Goal: Transaction & Acquisition: Obtain resource

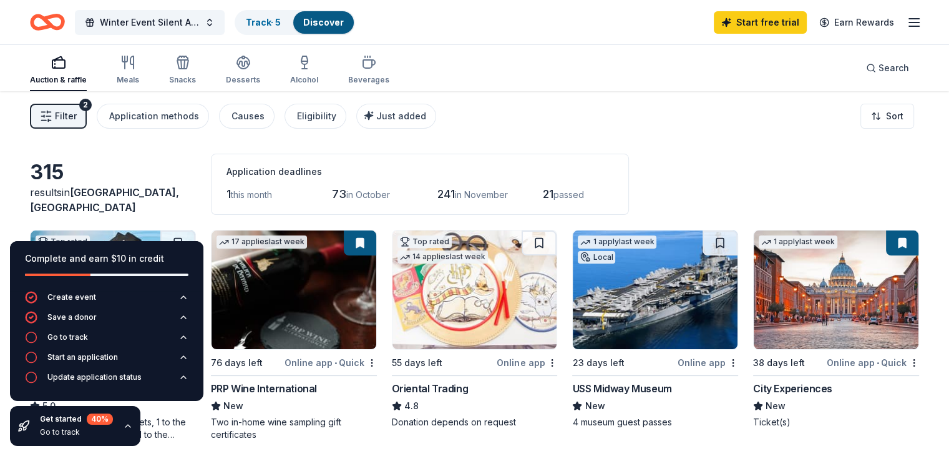
click at [257, 193] on span "this month" at bounding box center [251, 194] width 41 height 11
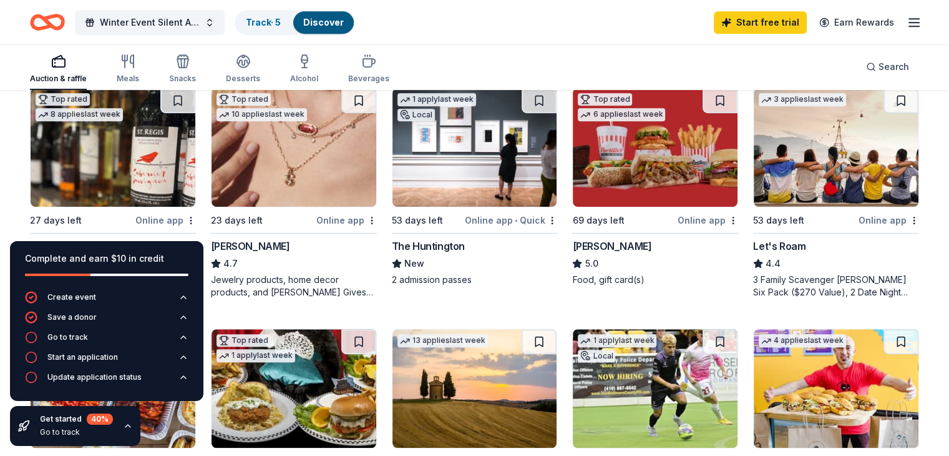
scroll to position [686, 0]
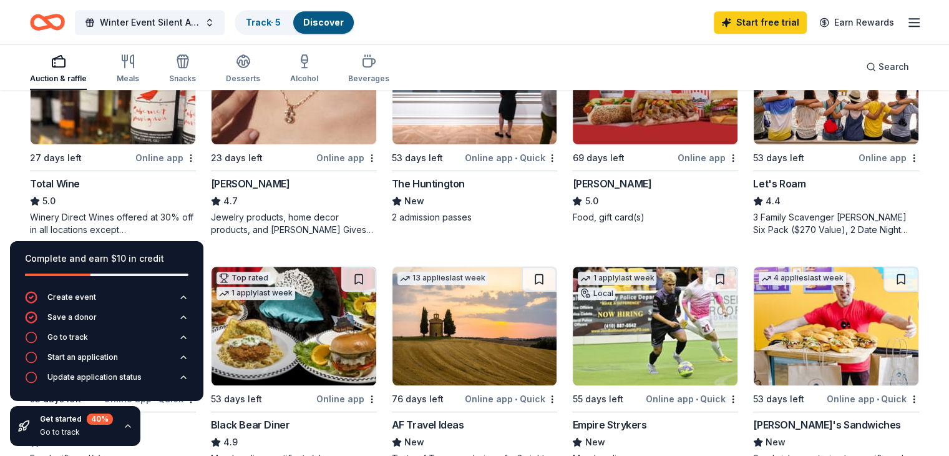
click at [341, 157] on div "Online app" at bounding box center [346, 158] width 61 height 16
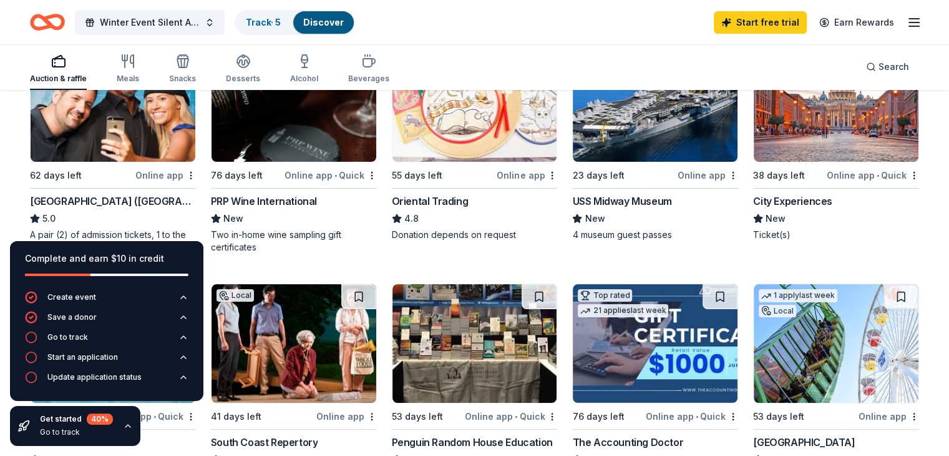
scroll to position [0, 0]
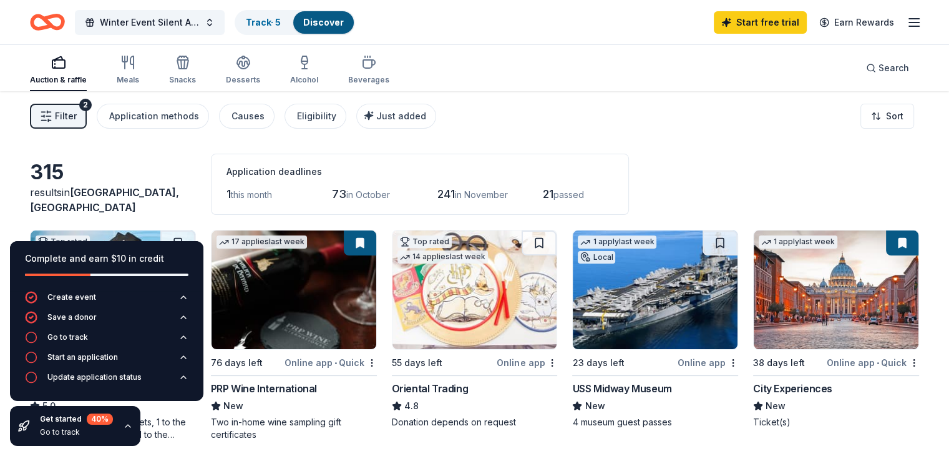
click at [255, 193] on span "this month" at bounding box center [251, 194] width 41 height 11
click at [278, 174] on div "Application deadlines" at bounding box center [420, 171] width 387 height 15
click at [866, 115] on html "Winter Event Silent Auction Track · 5 Discover Start free trial Earn Rewards Au…" at bounding box center [474, 228] width 949 height 456
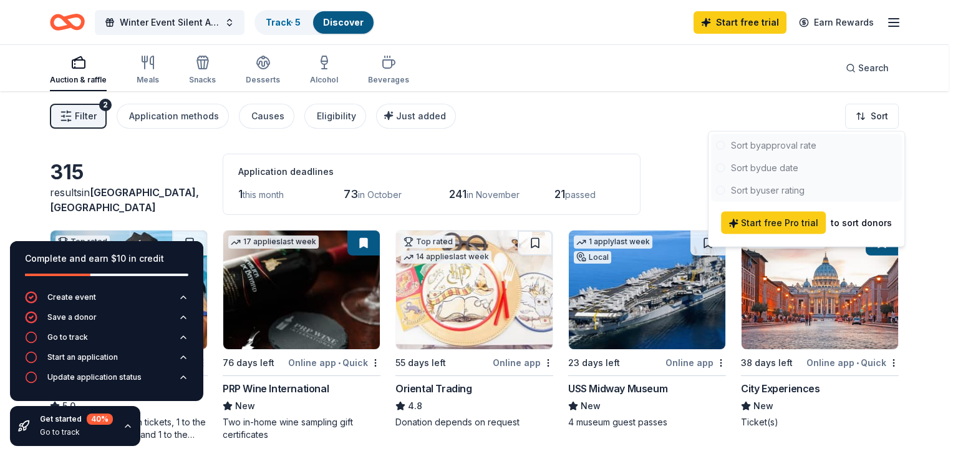
click at [783, 163] on div at bounding box center [806, 167] width 191 height 67
click at [765, 165] on div at bounding box center [806, 167] width 191 height 67
click at [765, 164] on div at bounding box center [806, 167] width 191 height 67
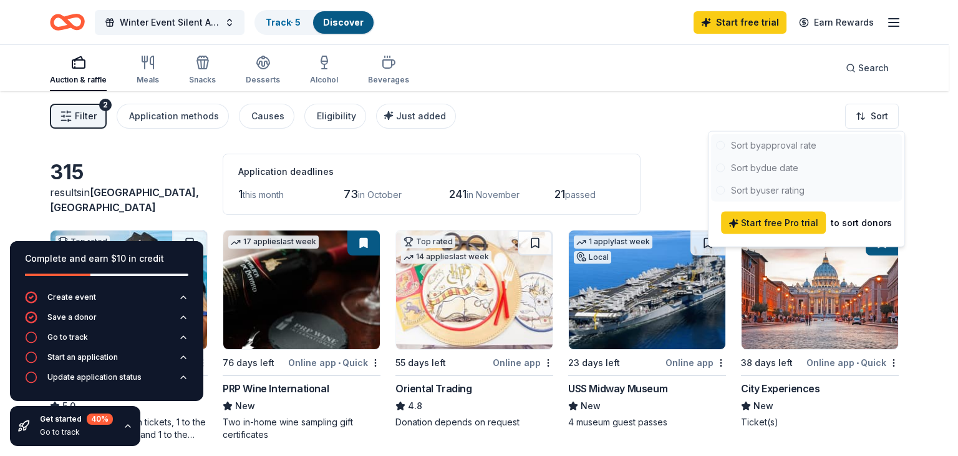
click at [684, 138] on html "Winter Event Silent Auction Track · 5 Discover Start free trial Earn Rewards Au…" at bounding box center [479, 228] width 958 height 456
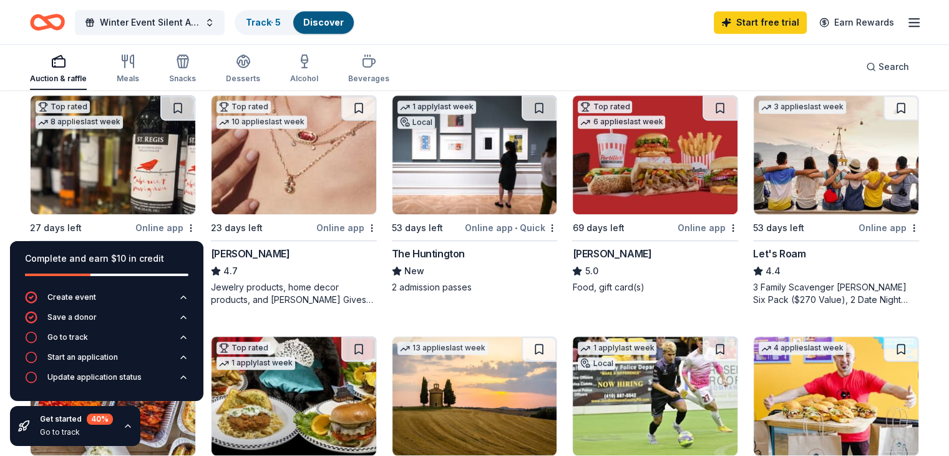
scroll to position [624, 0]
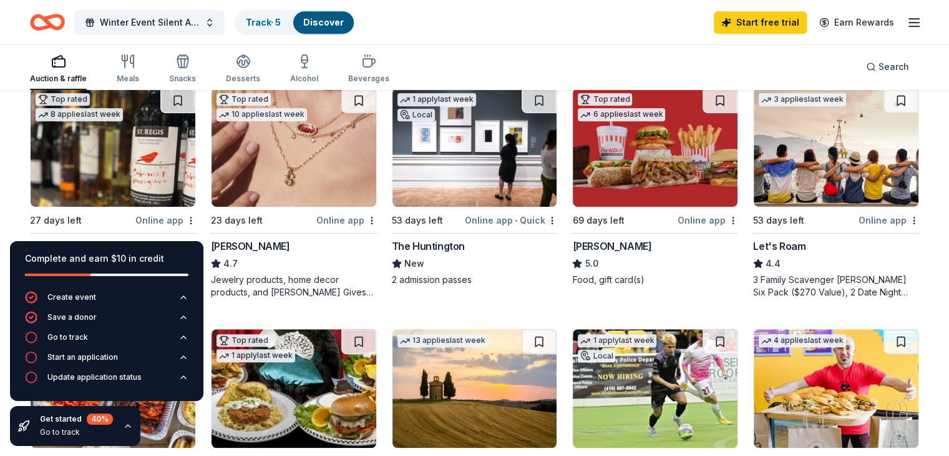
click at [127, 423] on icon "button" at bounding box center [128, 426] width 10 height 10
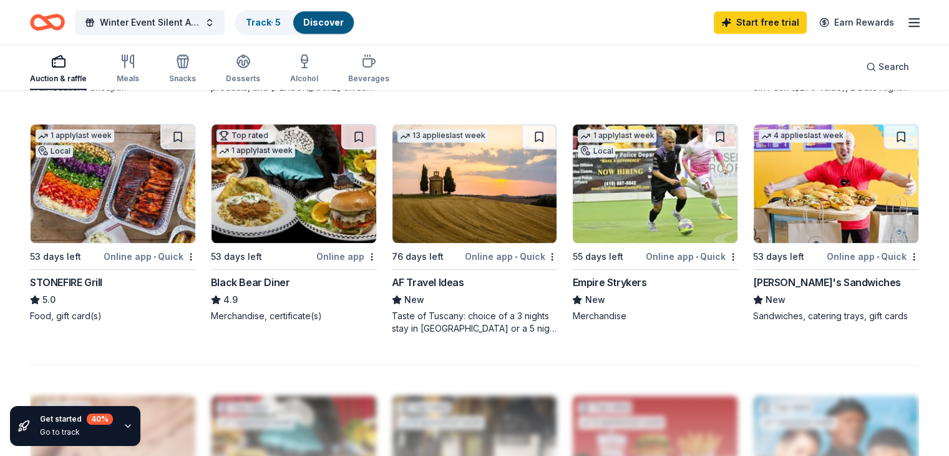
scroll to position [811, 0]
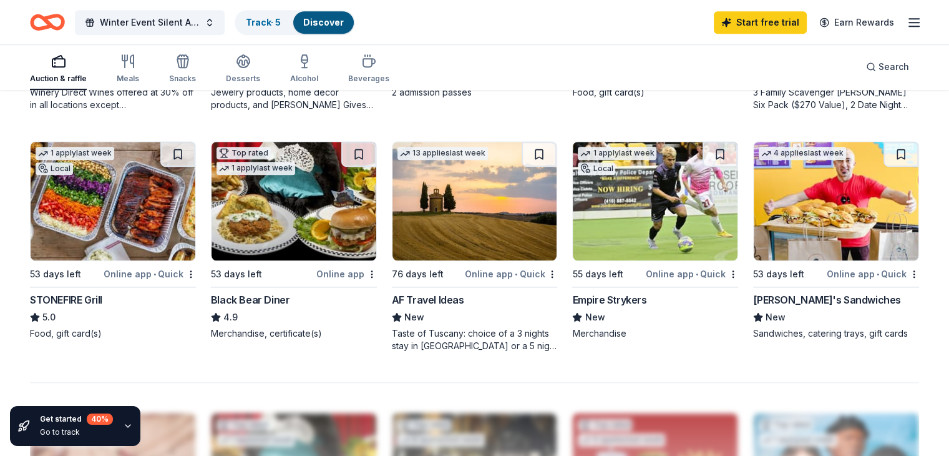
click at [102, 300] on div "STONEFIRE Grill" at bounding box center [66, 299] width 72 height 15
click at [260, 71] on div "Desserts" at bounding box center [243, 69] width 34 height 30
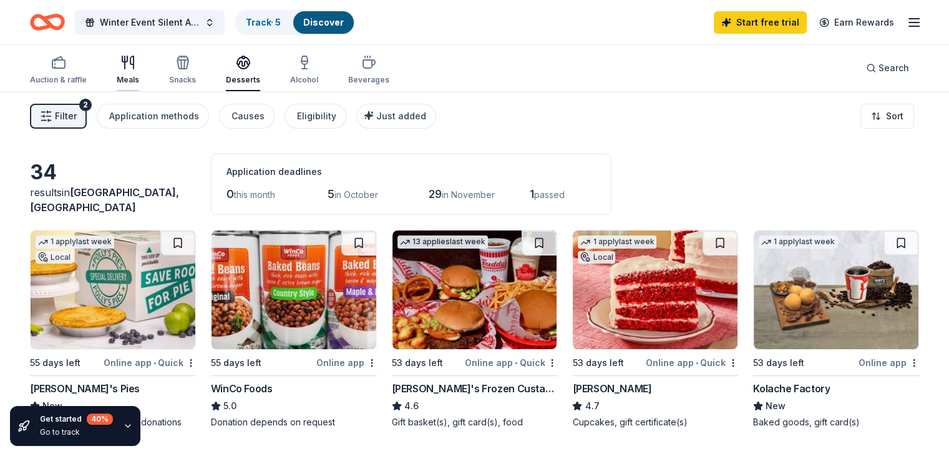
click at [127, 62] on icon "button" at bounding box center [124, 59] width 5 height 6
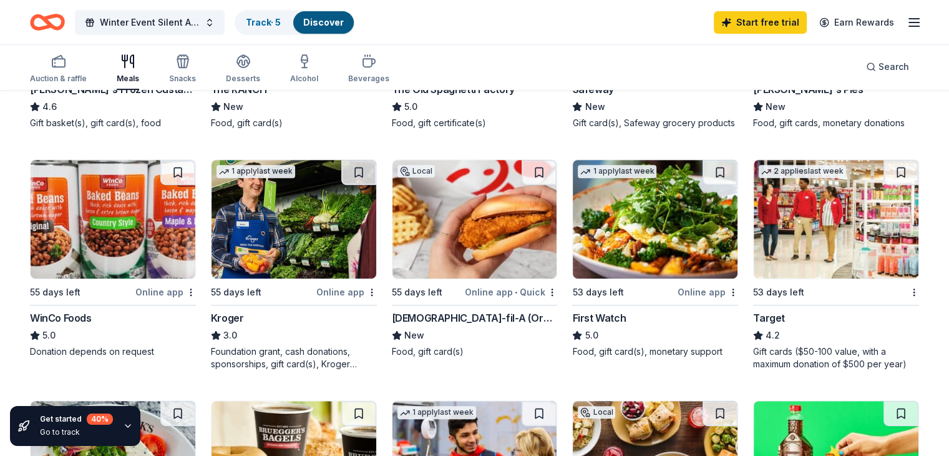
scroll to position [562, 0]
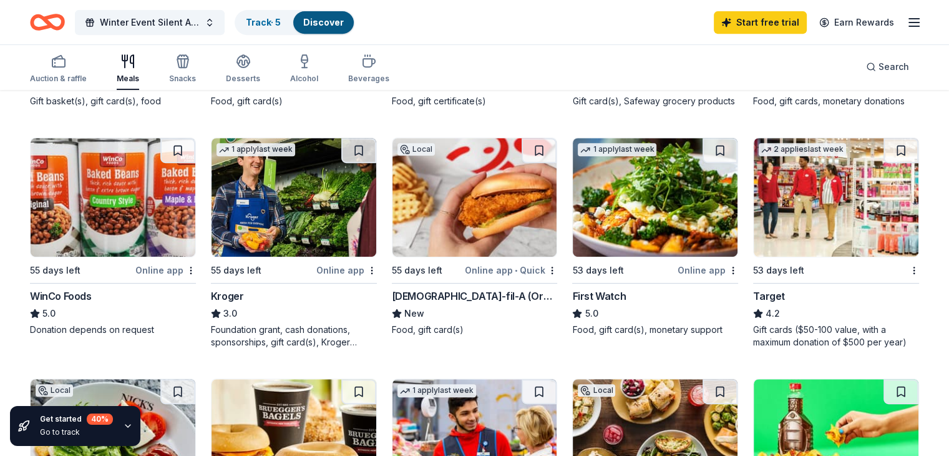
click at [469, 230] on img at bounding box center [475, 197] width 165 height 119
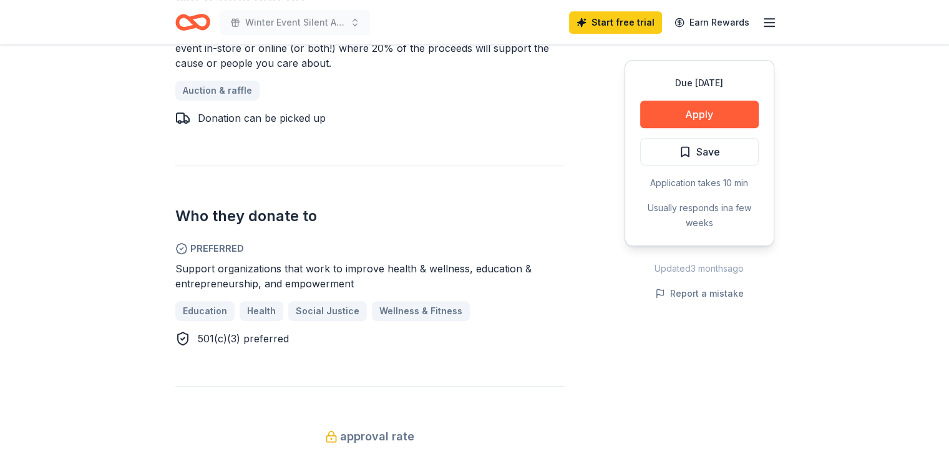
scroll to position [686, 0]
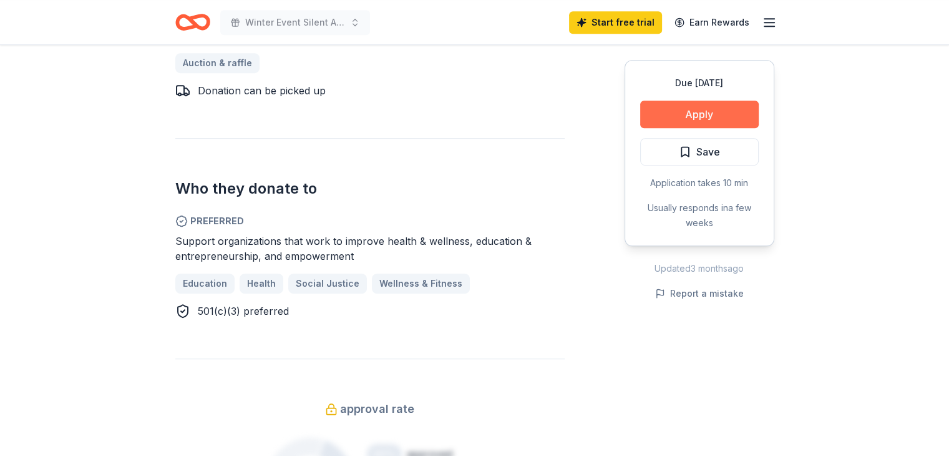
click at [696, 118] on button "Apply" at bounding box center [699, 113] width 119 height 27
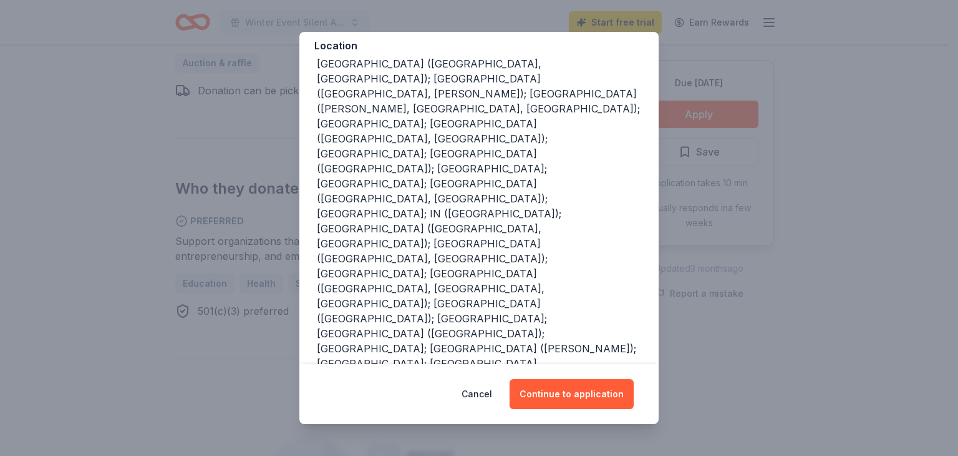
scroll to position [154, 0]
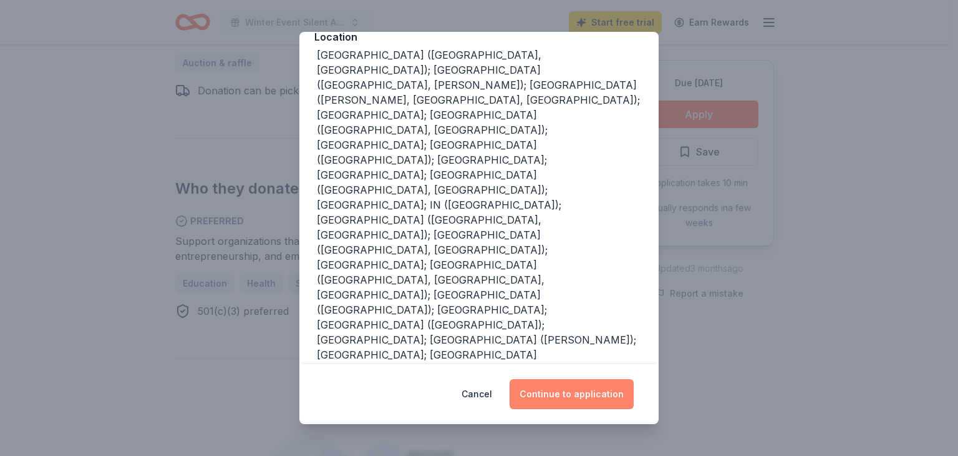
click at [568, 391] on button "Continue to application" at bounding box center [572, 394] width 124 height 30
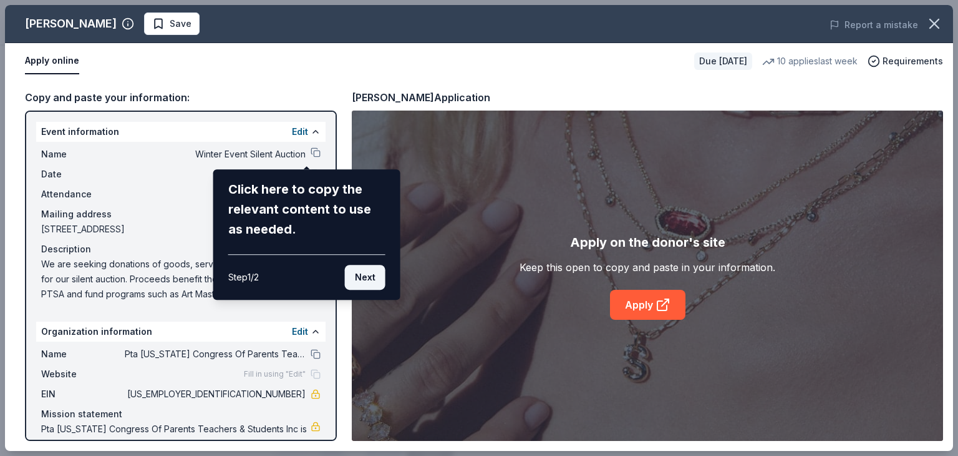
click at [370, 276] on button "Next" at bounding box center [365, 277] width 41 height 25
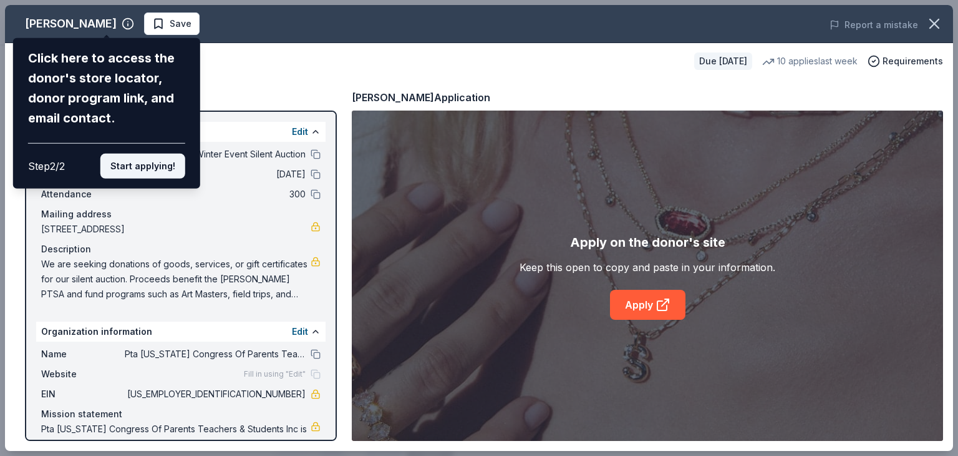
click at [152, 159] on button "Start applying!" at bounding box center [142, 166] width 85 height 25
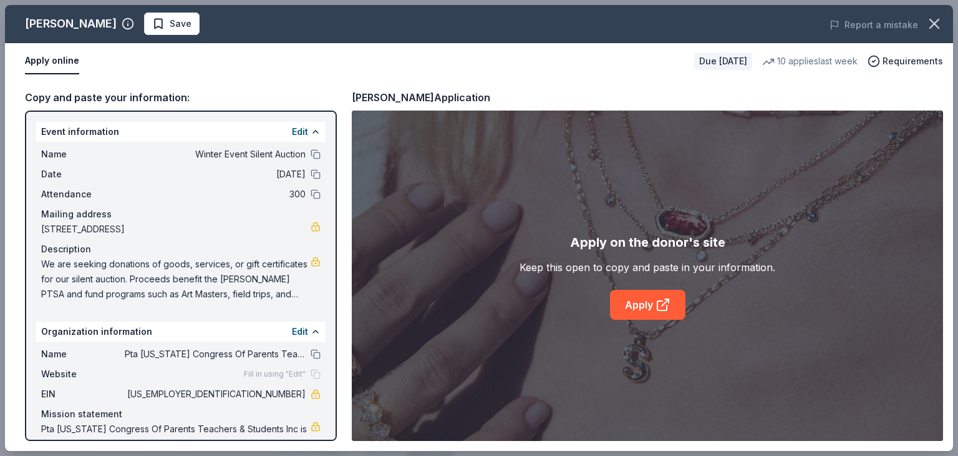
click at [647, 311] on div "Kendra Scott Save Report a mistake Apply online Due in 23 days 10 applies last …" at bounding box center [479, 228] width 948 height 446
click at [647, 305] on link "Apply" at bounding box center [648, 305] width 76 height 30
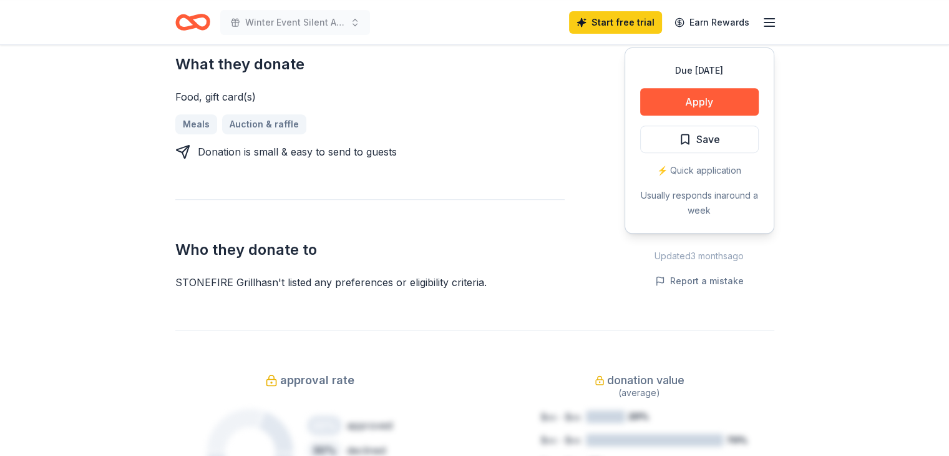
scroll to position [499, 0]
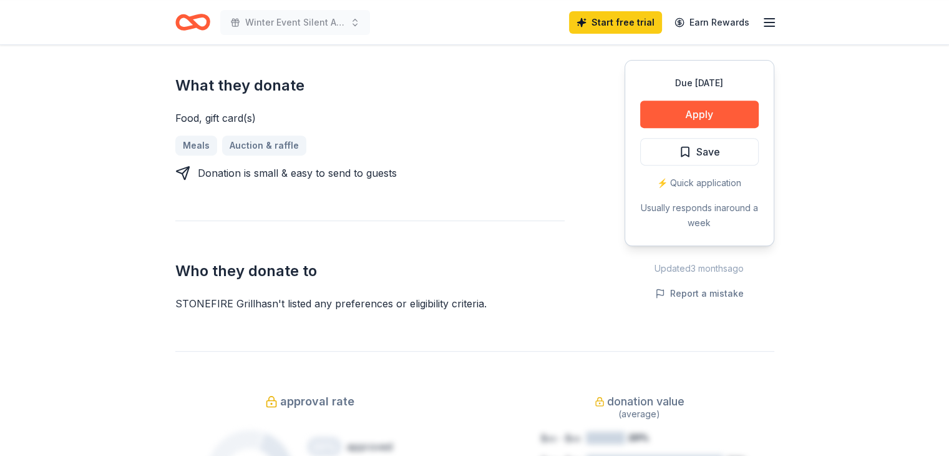
drag, startPoint x: 175, startPoint y: 298, endPoint x: 222, endPoint y: 298, distance: 46.8
click at [217, 298] on div "STONEFIRE Grill hasn ' t listed any preferences or eligibility criteria." at bounding box center [369, 303] width 389 height 15
drag, startPoint x: 244, startPoint y: 300, endPoint x: 197, endPoint y: 299, distance: 46.8
click at [197, 299] on div "STONEFIRE Grill hasn ' t listed any preferences or eligibility criteria." at bounding box center [369, 303] width 389 height 15
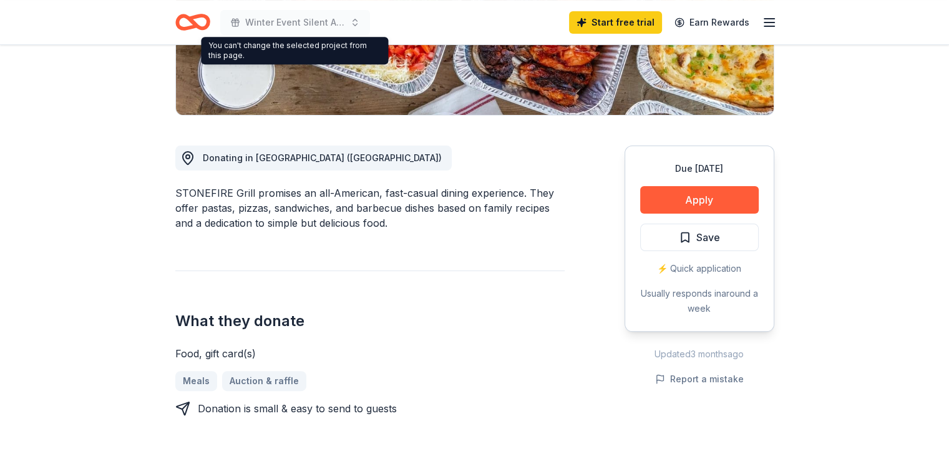
scroll to position [250, 0]
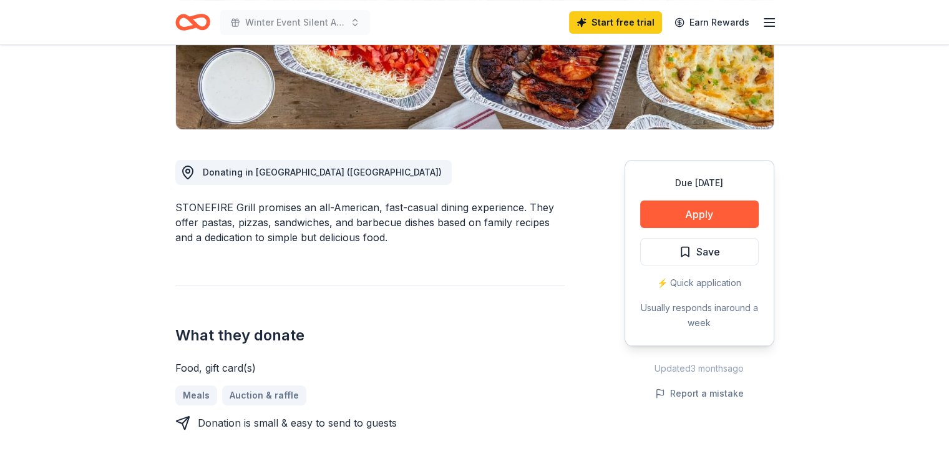
click at [191, 21] on icon "Home" at bounding box center [197, 22] width 19 height 12
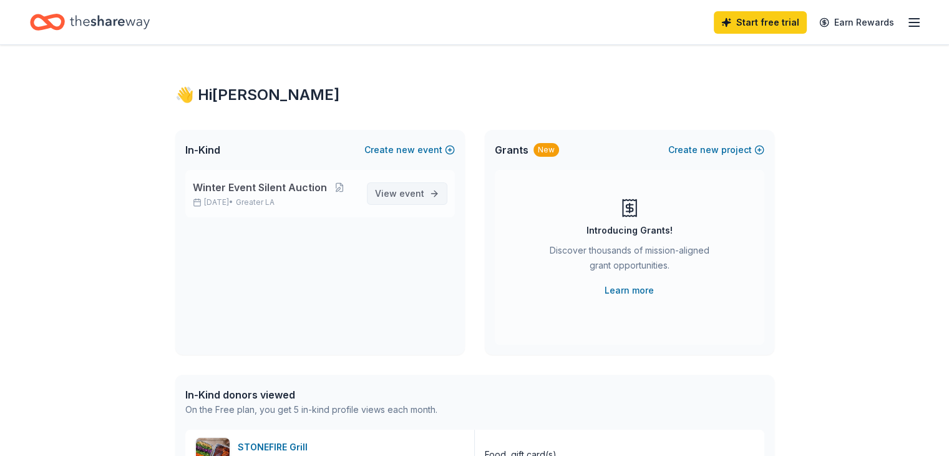
click at [401, 192] on span "event" at bounding box center [411, 193] width 25 height 11
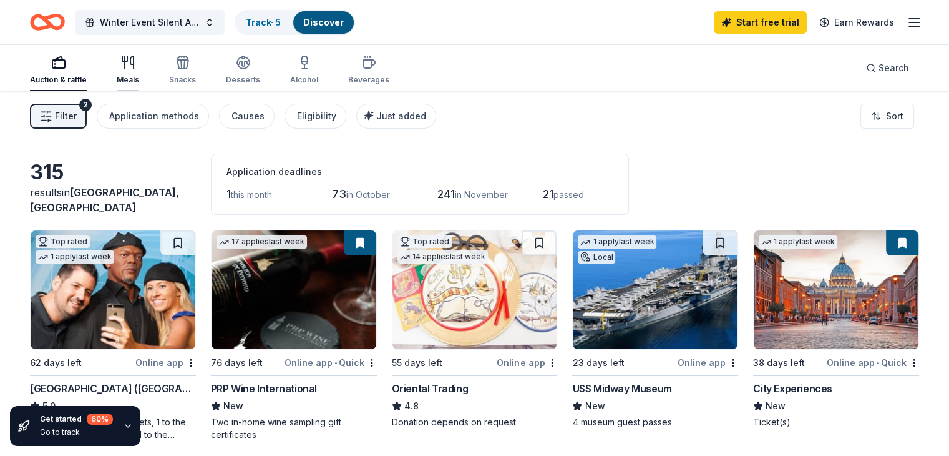
click at [139, 76] on div "Meals" at bounding box center [128, 80] width 22 height 10
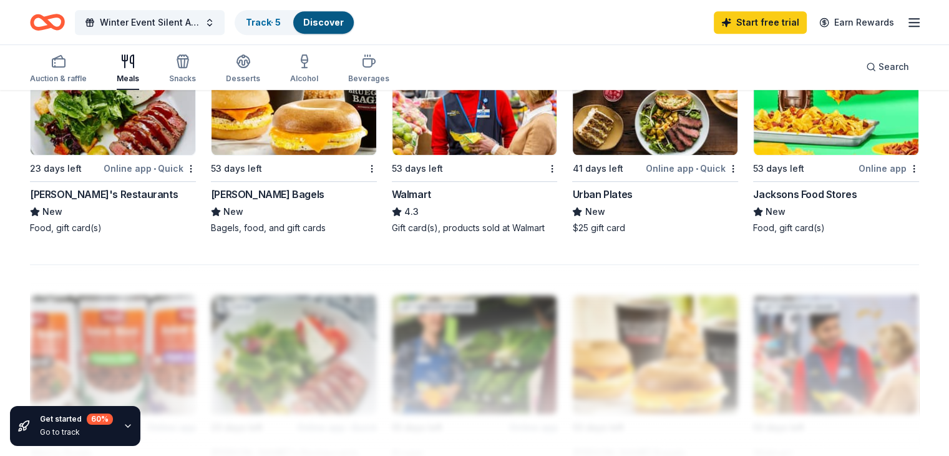
scroll to position [874, 0]
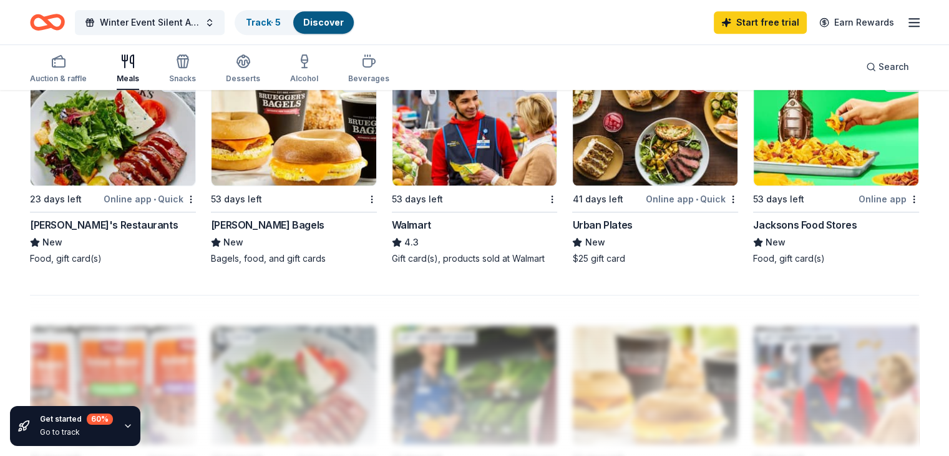
click at [609, 232] on div "Urban Plates" at bounding box center [602, 224] width 60 height 15
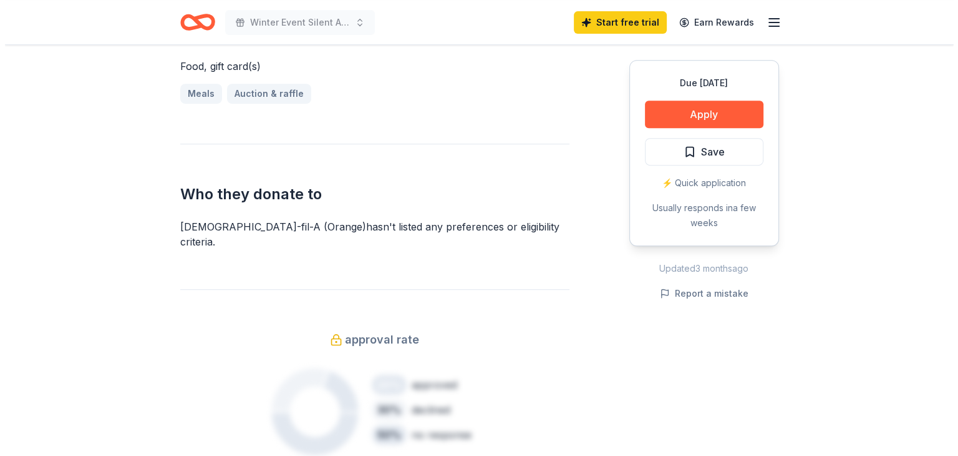
scroll to position [562, 0]
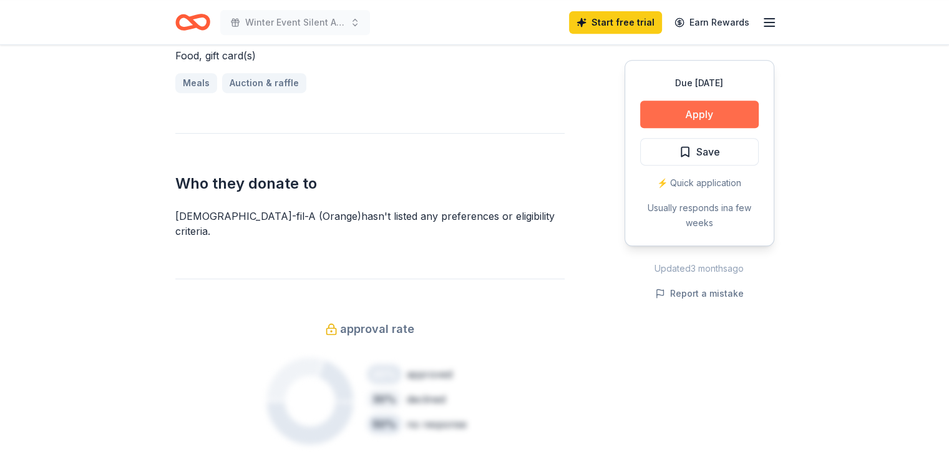
click at [671, 118] on button "Apply" at bounding box center [699, 113] width 119 height 27
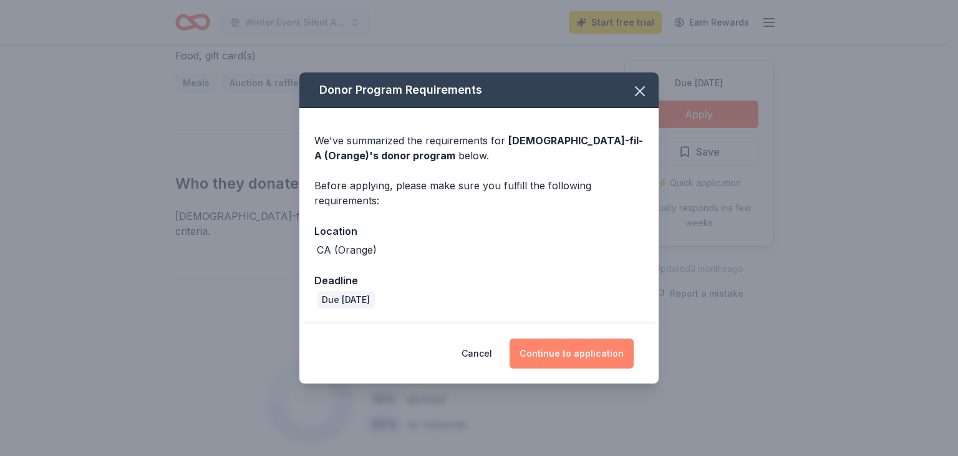
click at [548, 360] on button "Continue to application" at bounding box center [572, 353] width 124 height 30
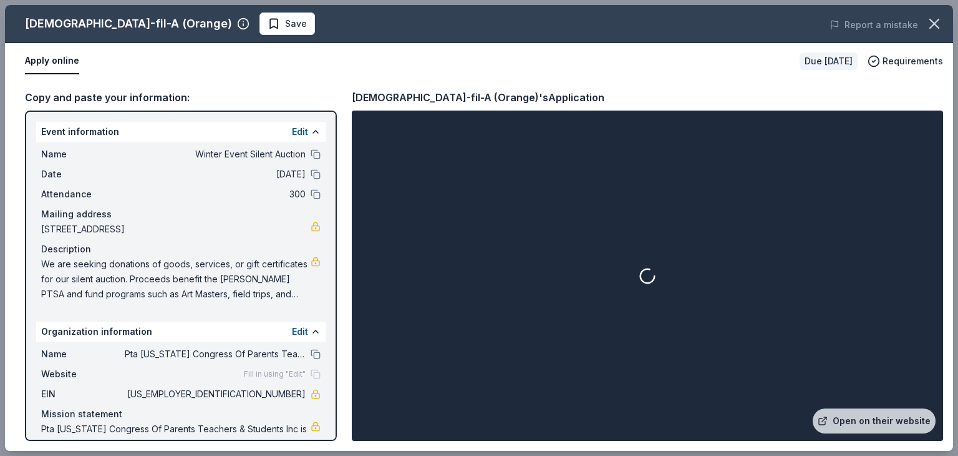
scroll to position [41, 0]
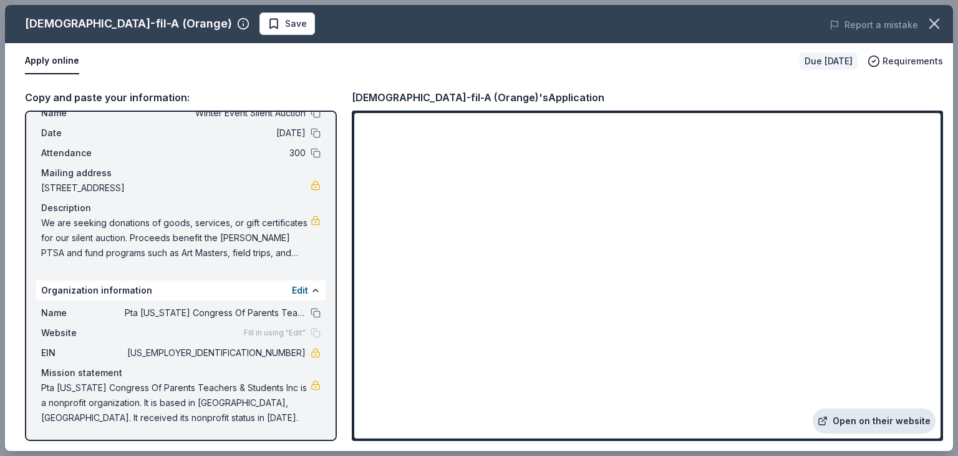
click at [858, 417] on link "Open on their website" at bounding box center [874, 420] width 123 height 25
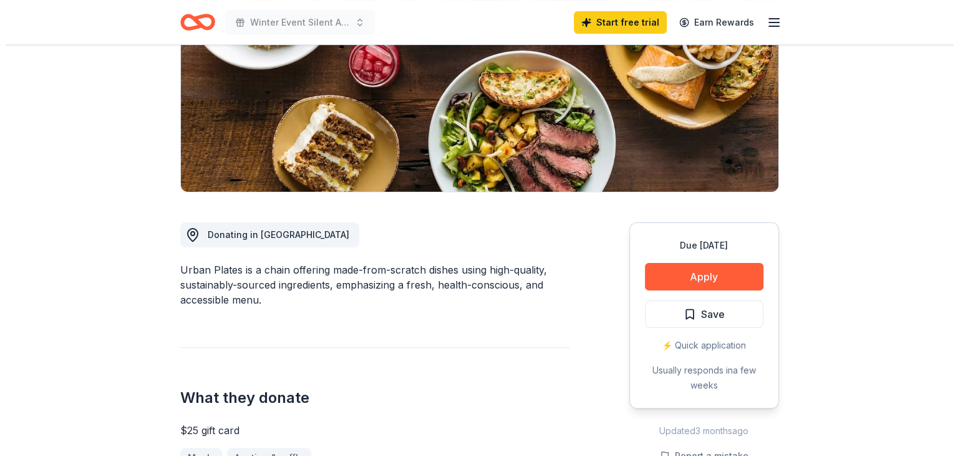
scroll to position [250, 0]
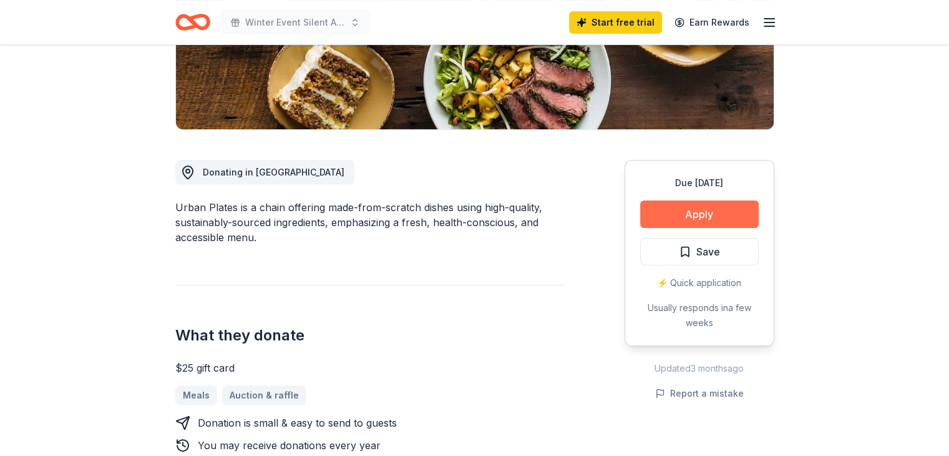
click at [689, 220] on button "Apply" at bounding box center [699, 213] width 119 height 27
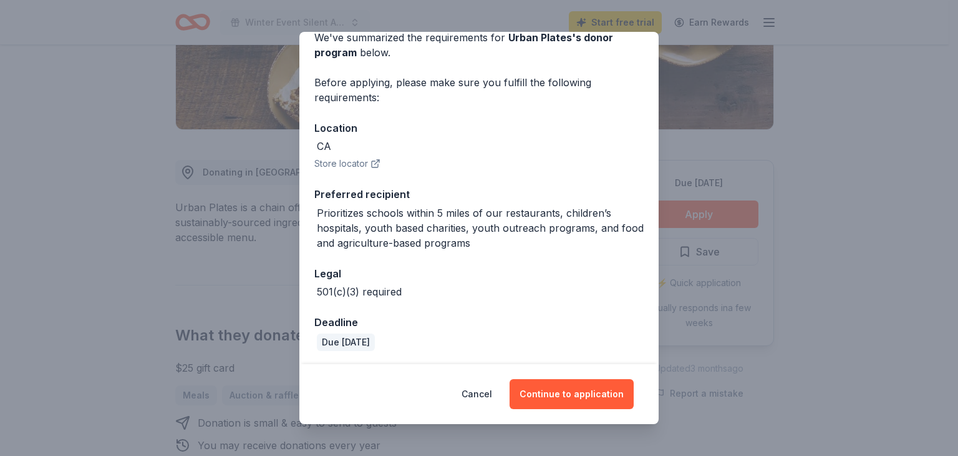
scroll to position [112, 0]
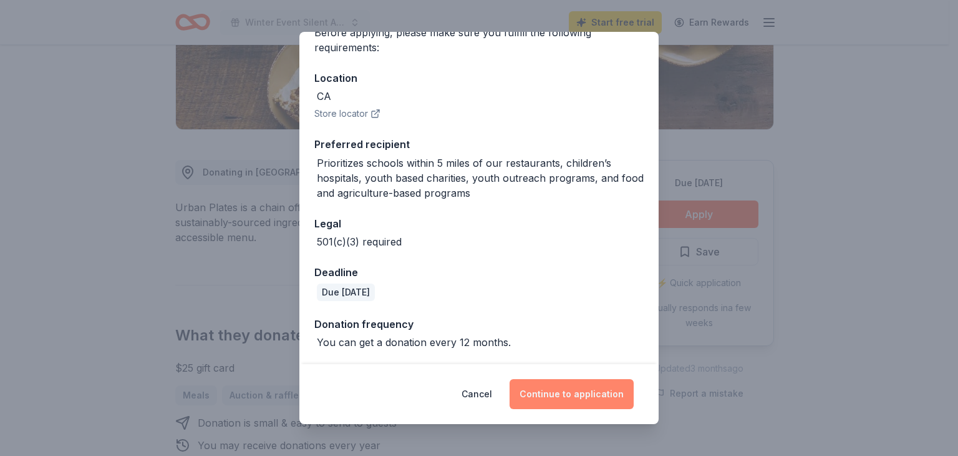
click at [569, 397] on button "Continue to application" at bounding box center [572, 394] width 124 height 30
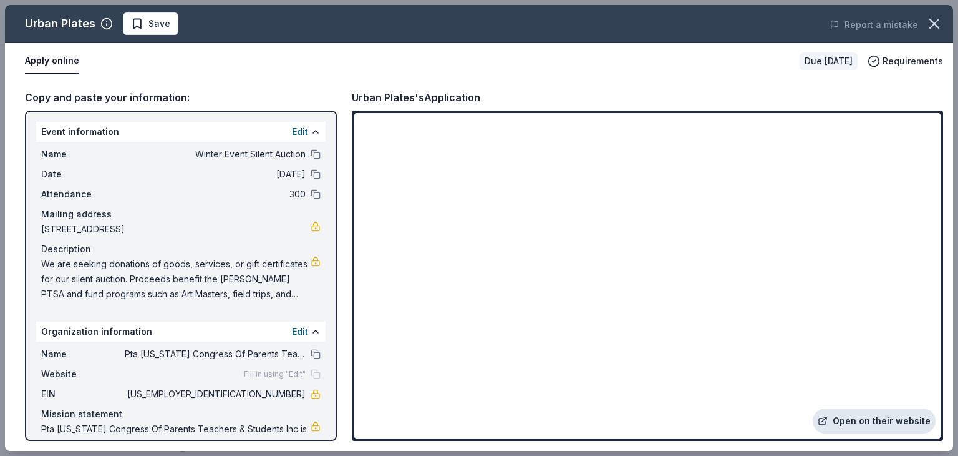
click at [854, 423] on link "Open on their website" at bounding box center [874, 420] width 123 height 25
